Goal: Navigation & Orientation: Find specific page/section

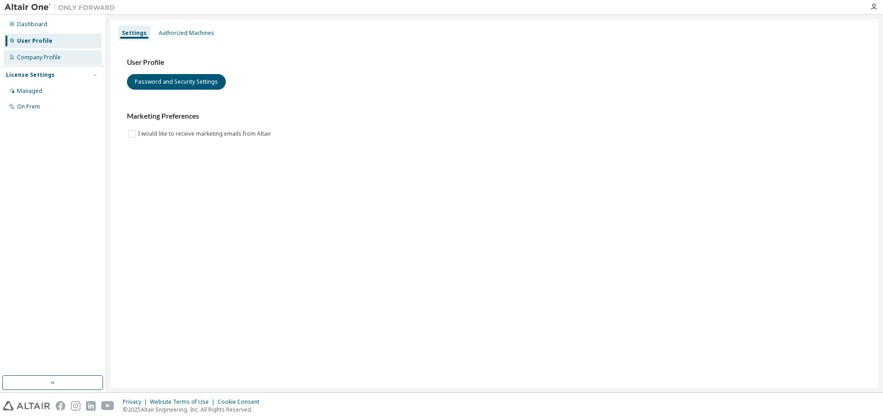
click at [65, 59] on div "Company Profile" at bounding box center [53, 57] width 98 height 15
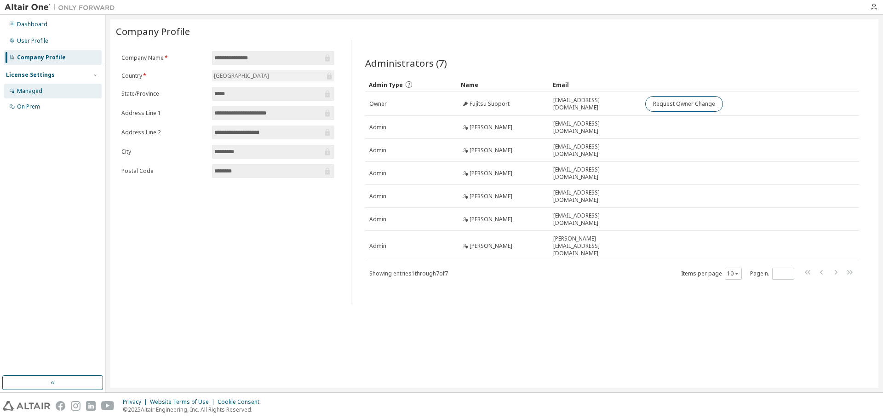
click at [43, 89] on div "Managed" at bounding box center [53, 91] width 98 height 15
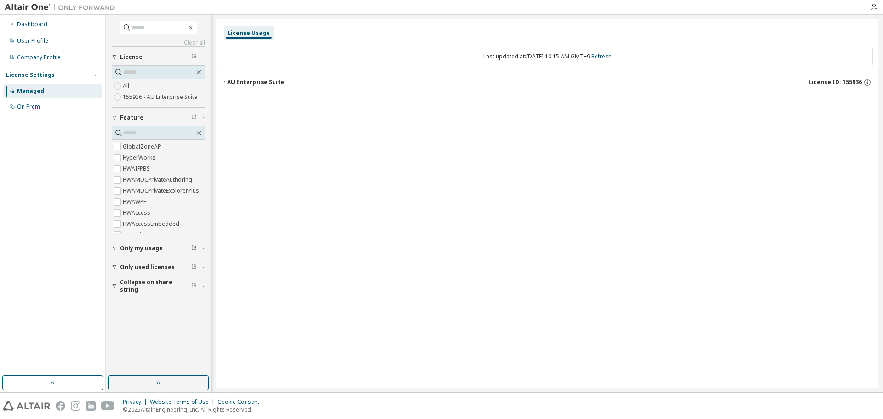
click at [224, 79] on button "AU Enterprise Suite License ID: 155936" at bounding box center [548, 82] width 652 height 20
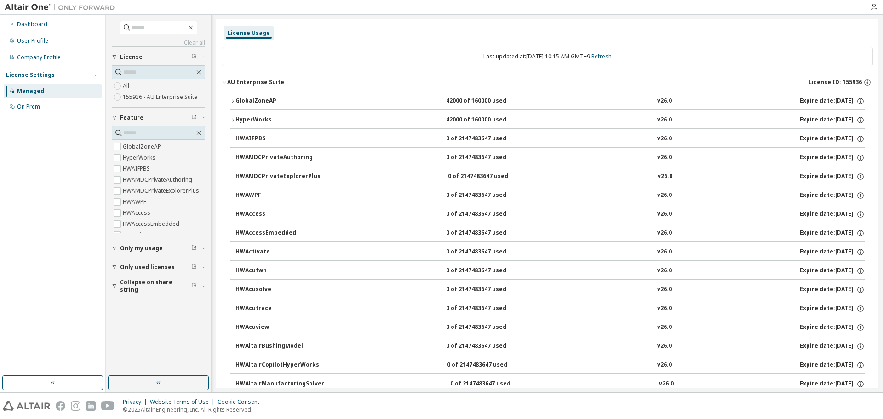
click at [223, 81] on icon "button" at bounding box center [225, 83] width 6 height 6
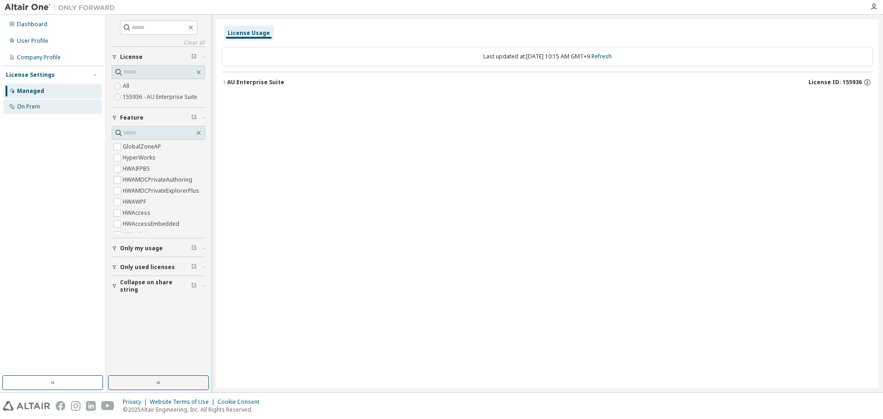
click at [40, 106] on div "On Prem" at bounding box center [28, 106] width 23 height 7
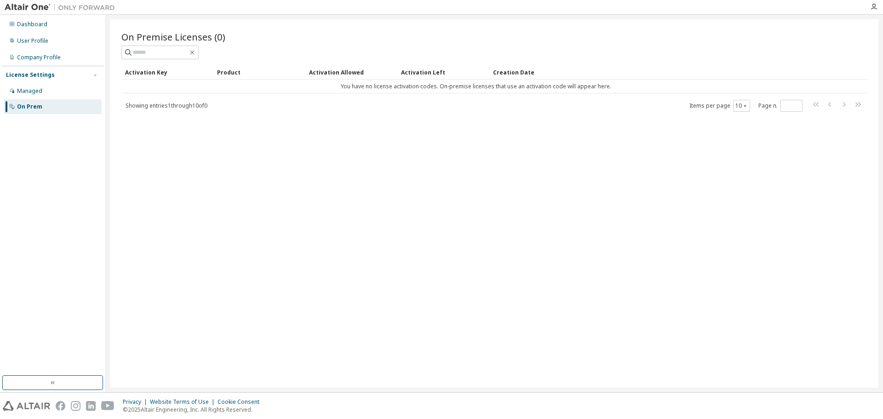
click at [29, 8] on img at bounding box center [62, 7] width 115 height 9
click at [41, 6] on img at bounding box center [62, 7] width 115 height 9
click at [877, 6] on icon "button" at bounding box center [874, 6] width 7 height 7
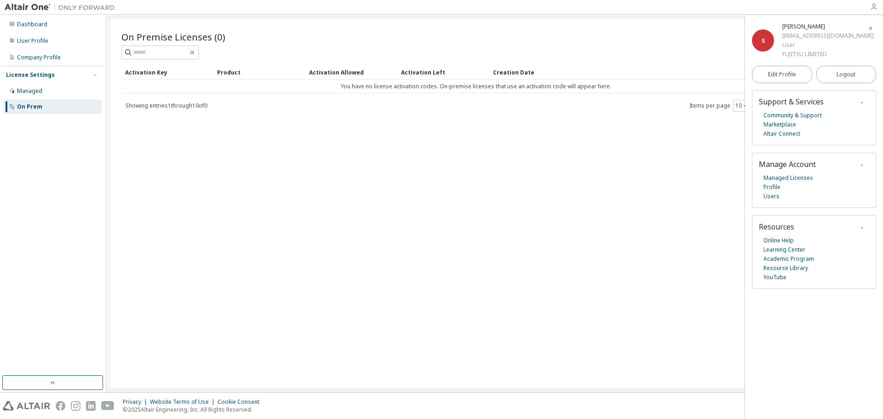
click at [872, 27] on icon "button" at bounding box center [871, 29] width 6 height 6
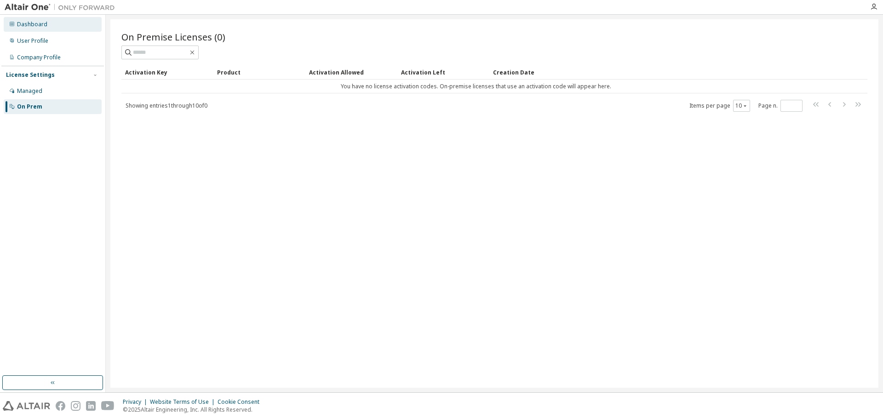
click at [34, 23] on div "Dashboard" at bounding box center [32, 24] width 30 height 7
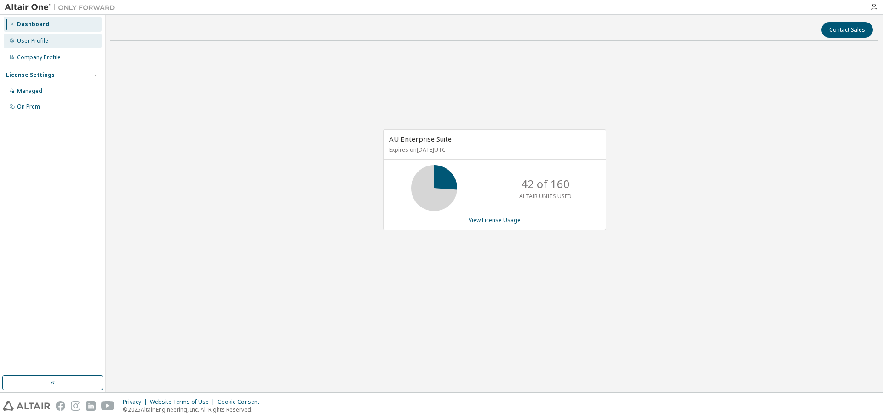
click at [35, 44] on div "User Profile" at bounding box center [32, 40] width 31 height 7
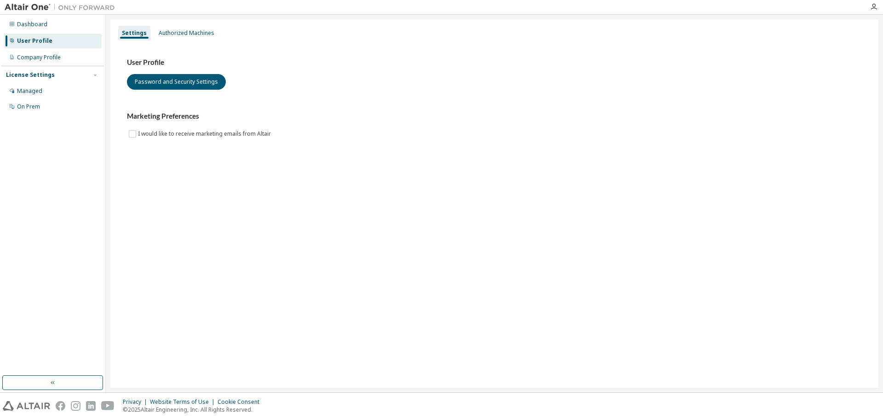
click at [36, 6] on img at bounding box center [62, 7] width 115 height 9
click at [50, 381] on button "button" at bounding box center [52, 382] width 101 height 15
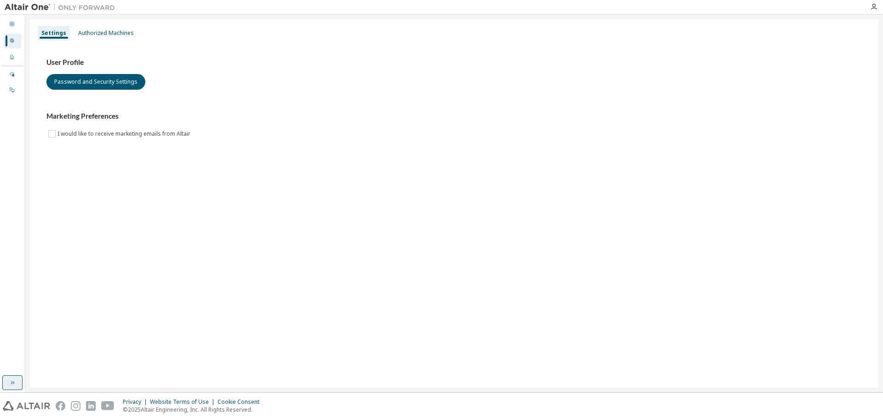
click at [14, 385] on icon "button" at bounding box center [12, 382] width 7 height 7
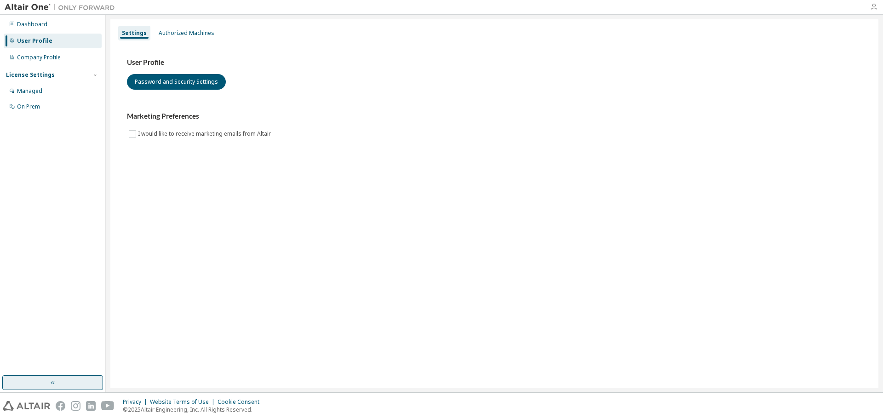
click at [872, 9] on icon "button" at bounding box center [874, 6] width 7 height 7
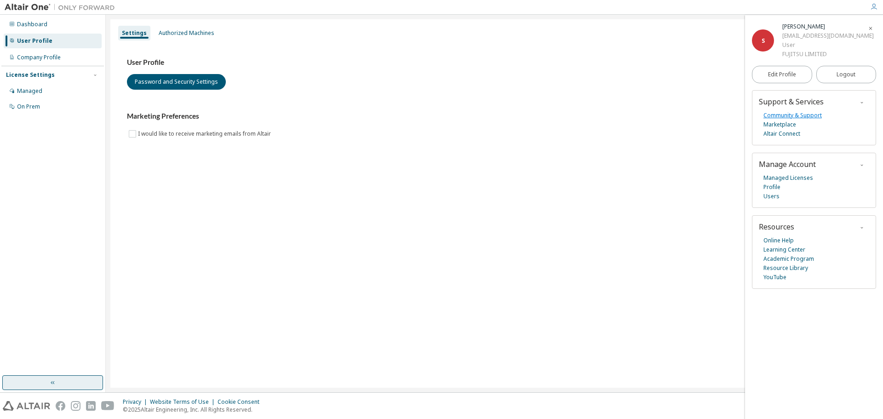
click at [791, 115] on link "Community & Support" at bounding box center [793, 115] width 58 height 9
click at [781, 124] on link "Marketplace" at bounding box center [780, 124] width 33 height 9
